Goal: Check status: Check status

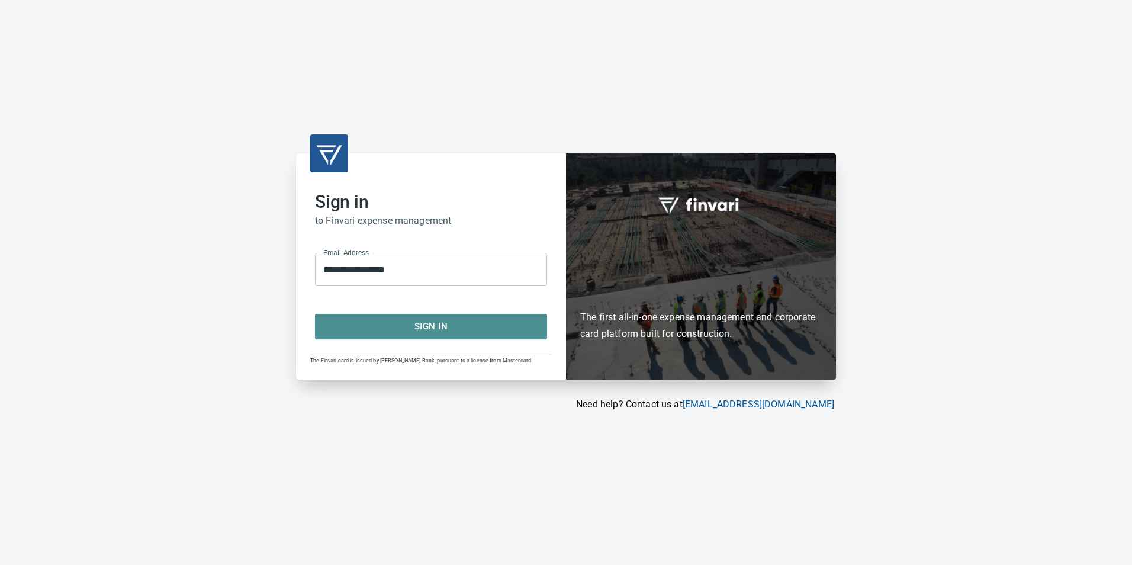
click at [417, 333] on span "Sign In" at bounding box center [431, 326] width 206 height 15
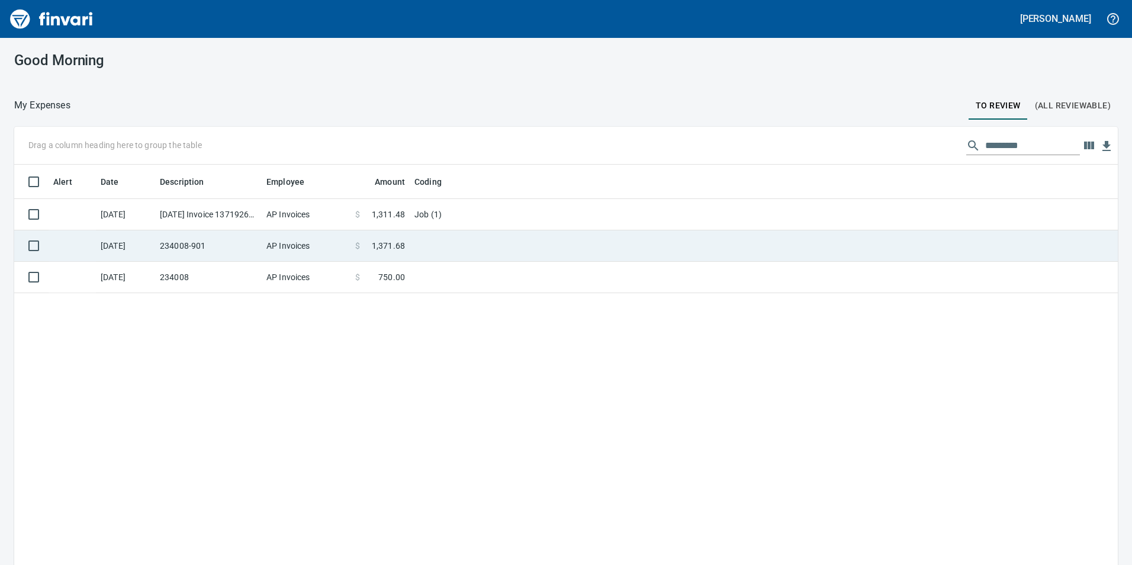
scroll to position [426, 1086]
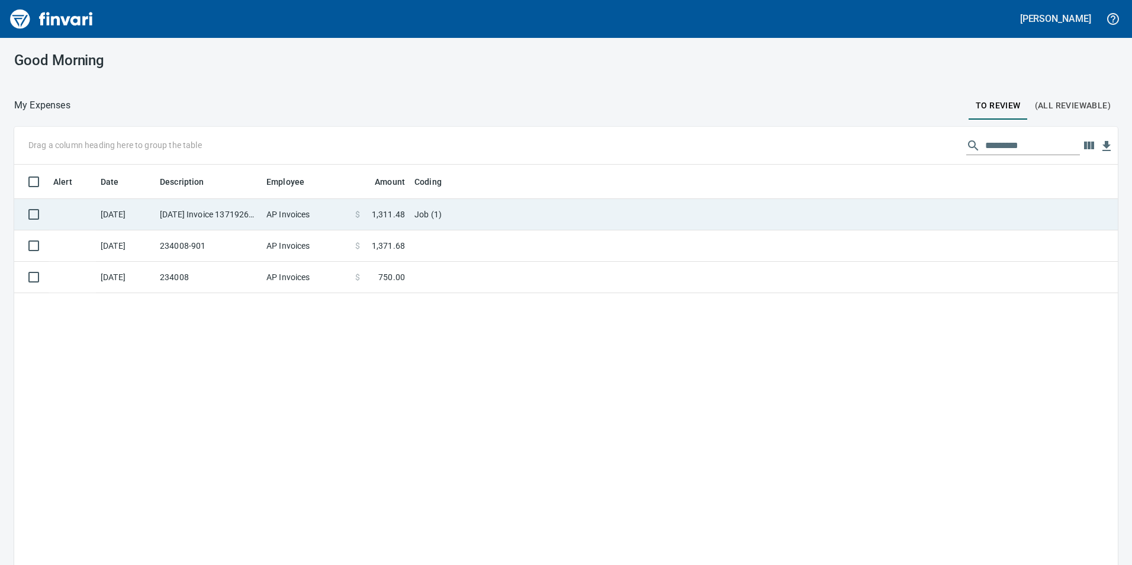
click at [535, 223] on td "Job (1)" at bounding box center [558, 214] width 296 height 31
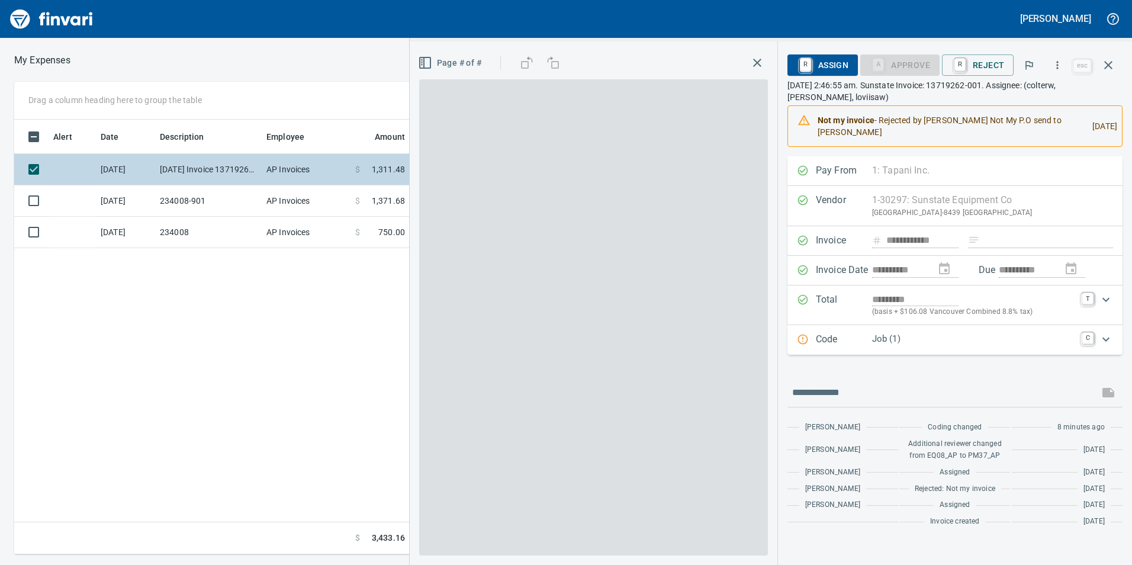
scroll to position [426, 799]
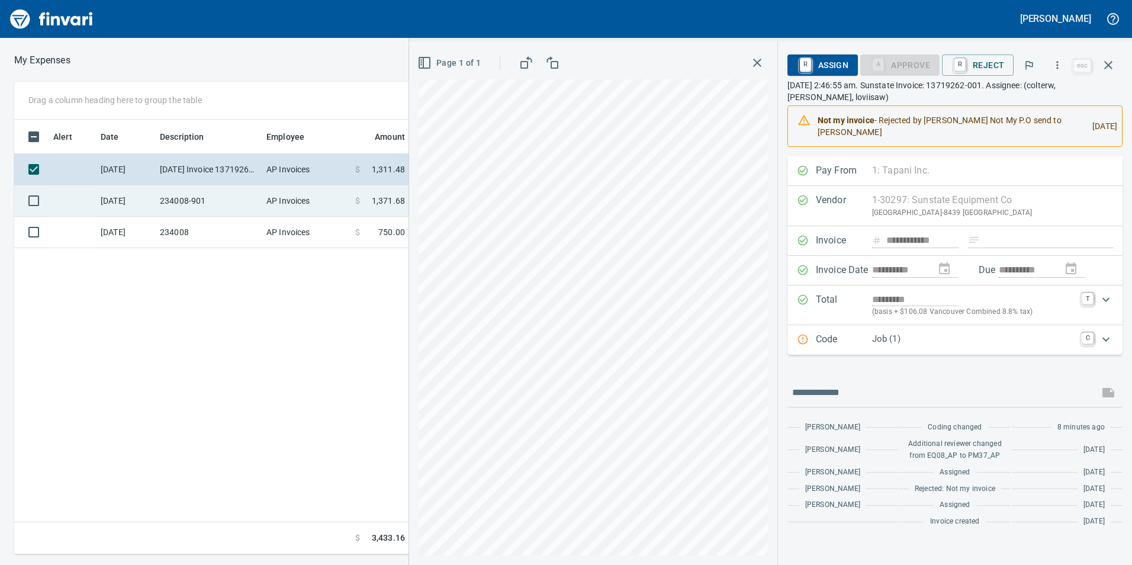
click at [230, 203] on td "234008-901" at bounding box center [208, 200] width 107 height 31
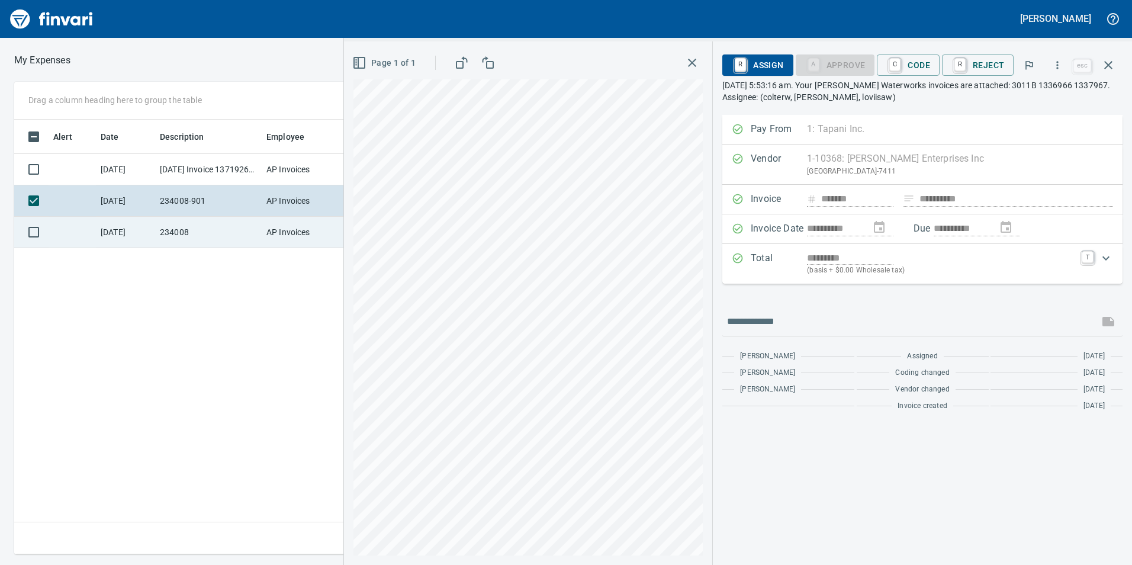
click at [232, 234] on td "234008" at bounding box center [208, 232] width 107 height 31
